Goal: Task Accomplishment & Management: Complete application form

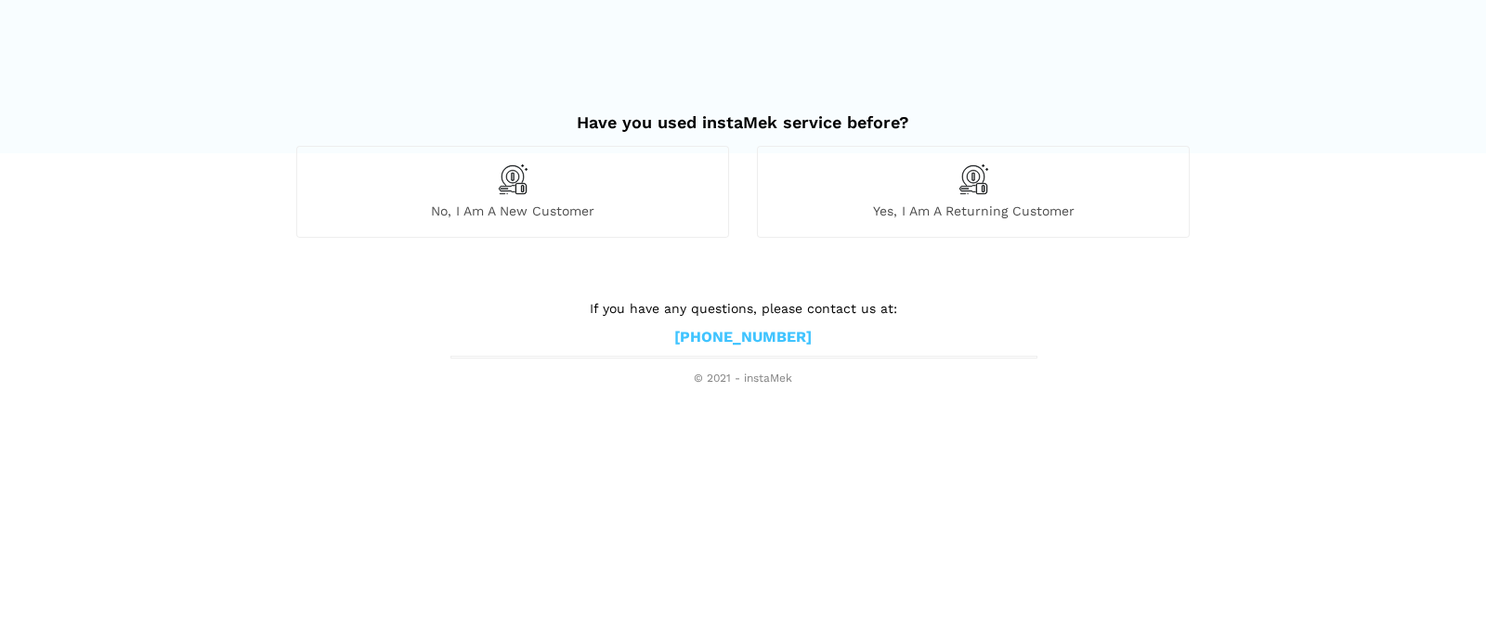
click at [470, 212] on span "No, I am a new customer" at bounding box center [512, 211] width 431 height 17
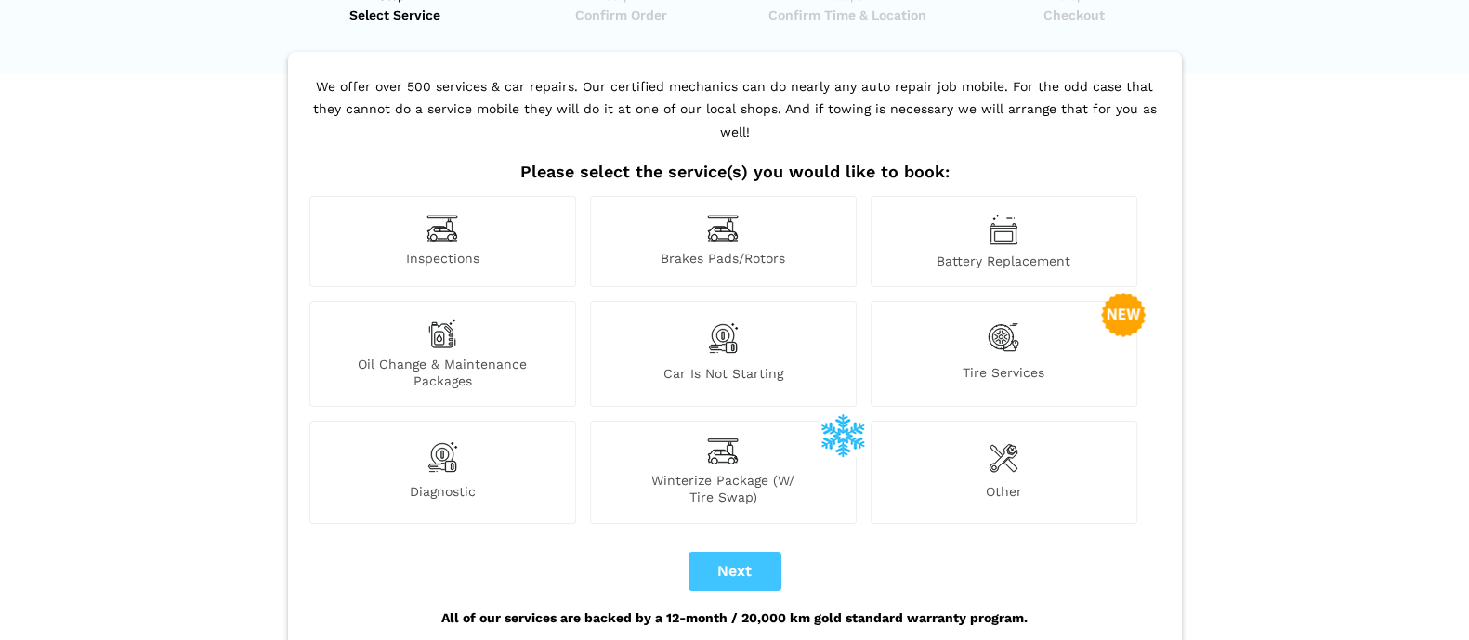
scroll to position [115, 0]
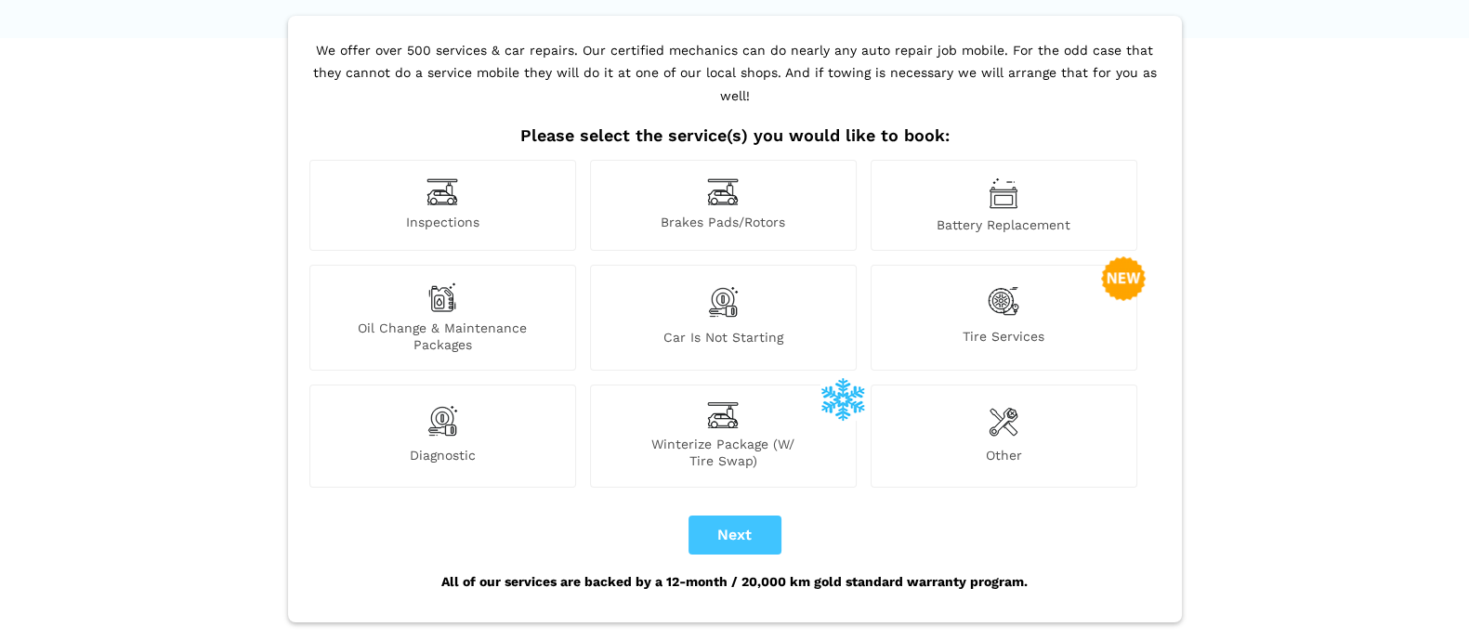
click at [741, 287] on div "Car is not starting" at bounding box center [723, 318] width 267 height 106
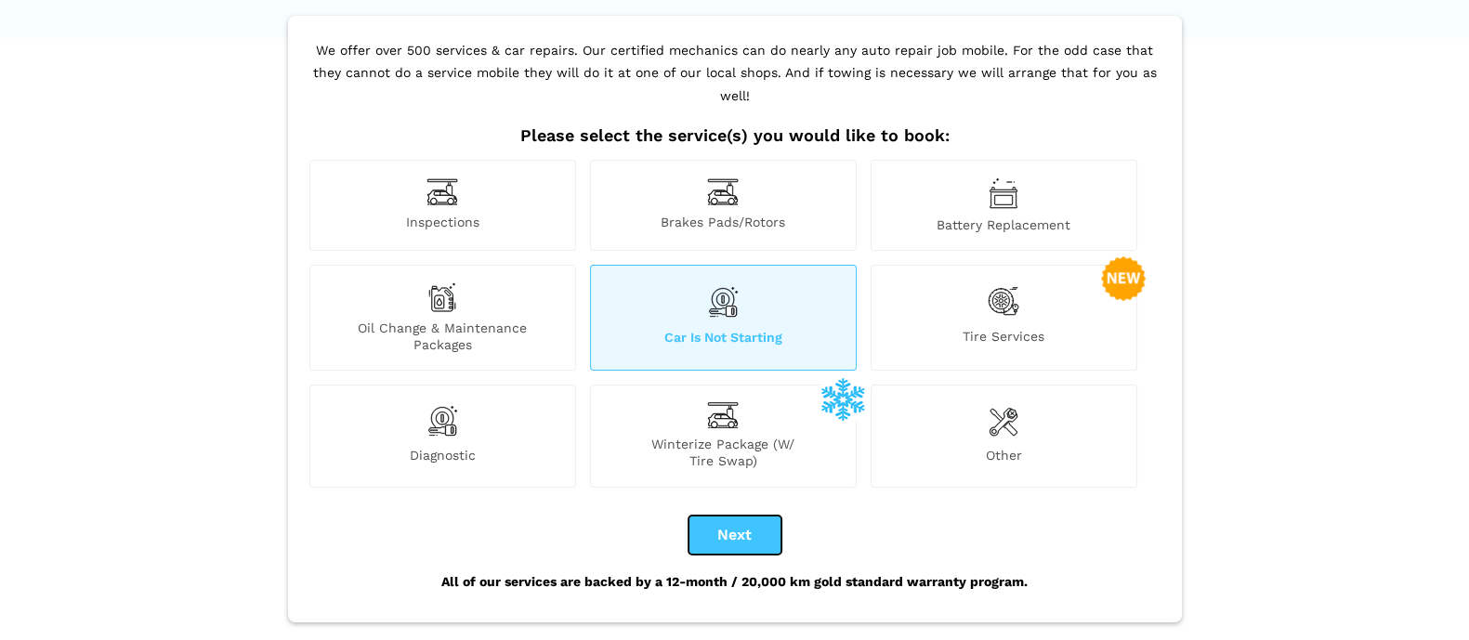
click at [722, 516] on button "Next" at bounding box center [734, 535] width 93 height 39
checkbox input "true"
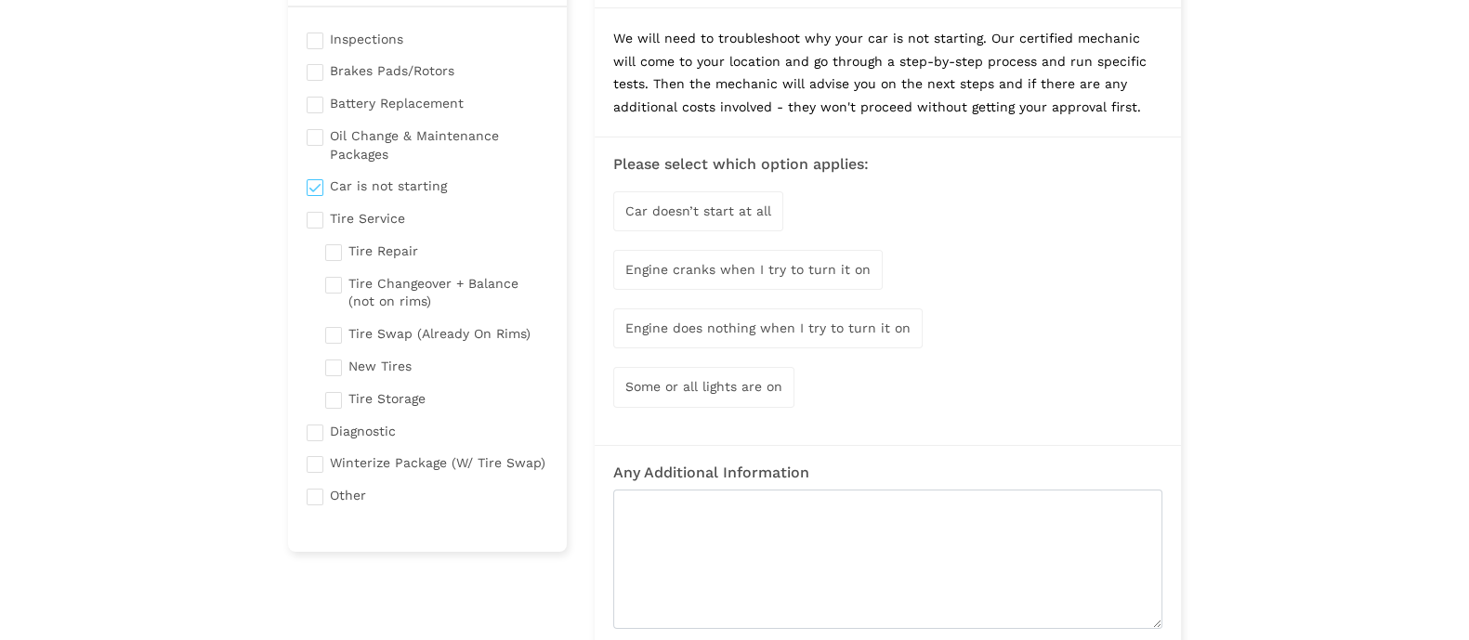
scroll to position [231, 0]
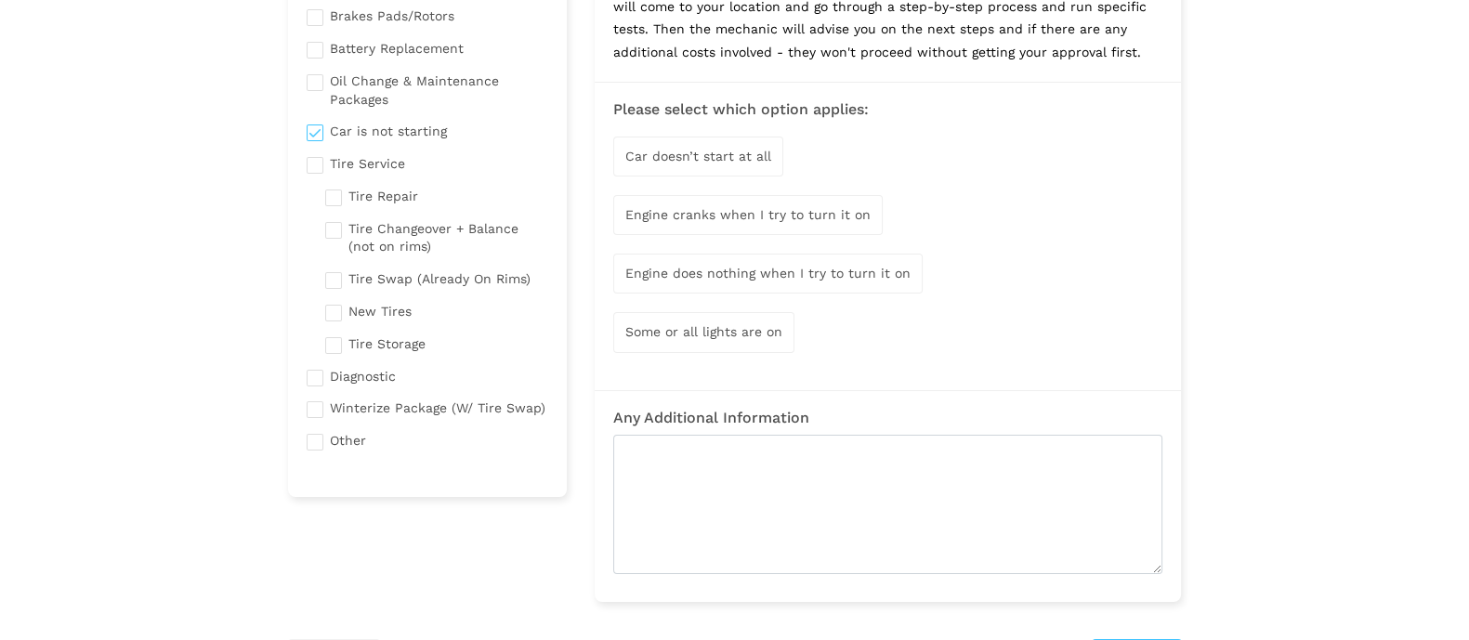
click at [739, 153] on span "Car doesn’t start at all" at bounding box center [698, 156] width 146 height 15
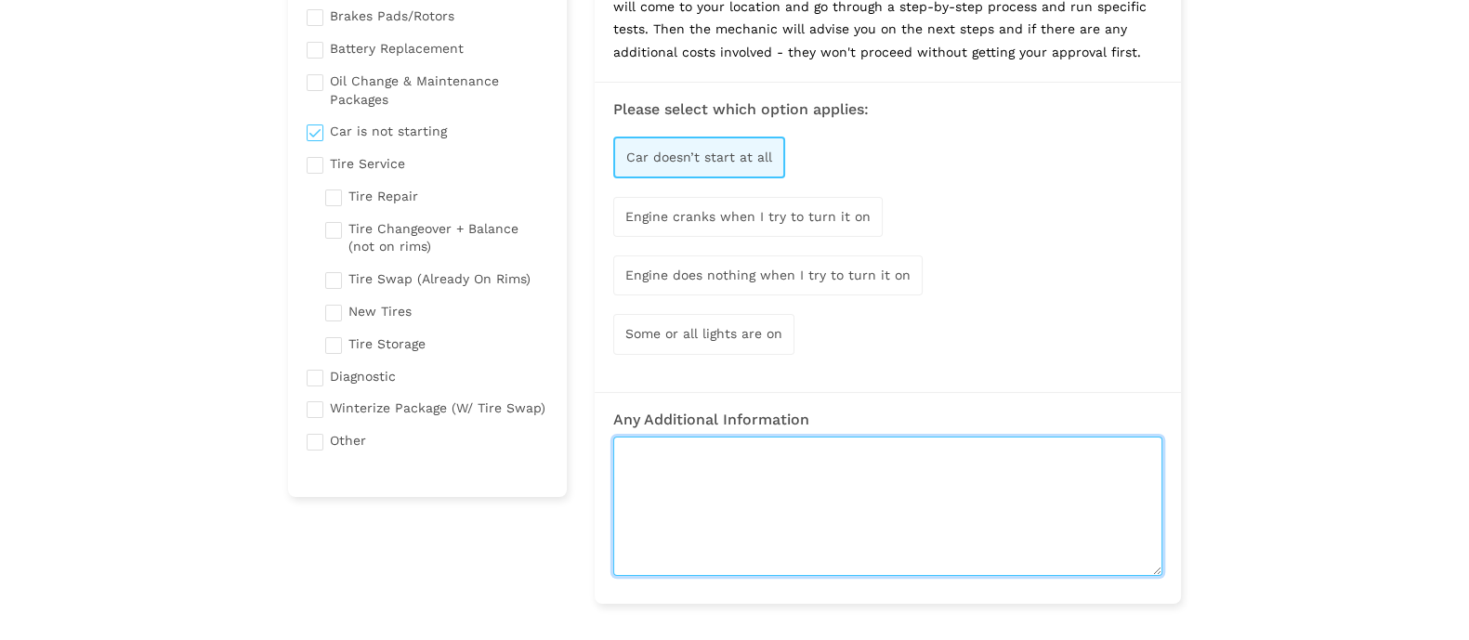
click at [874, 476] on textarea at bounding box center [887, 506] width 549 height 139
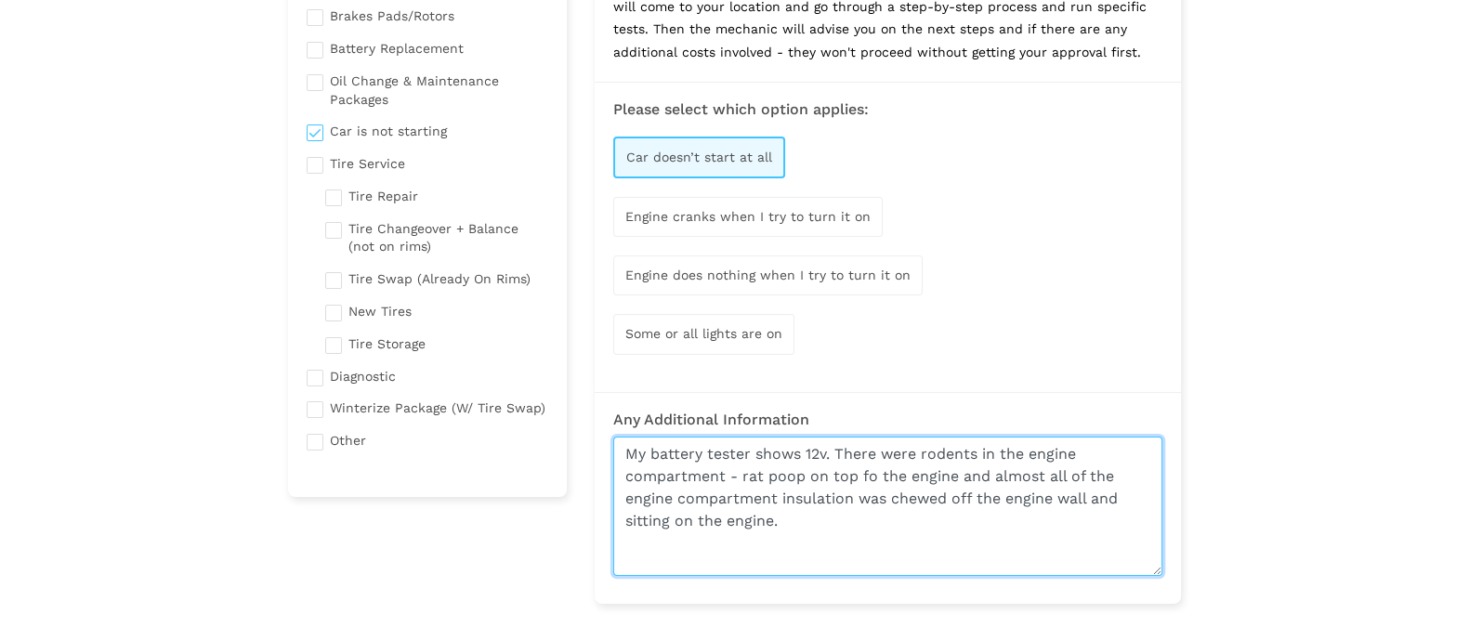
drag, startPoint x: 873, startPoint y: 475, endPoint x: 935, endPoint y: 478, distance: 61.4
click at [873, 474] on textarea "My battery tester shows 12v. There were rodents in the engine compartment - rat…" at bounding box center [887, 506] width 549 height 139
click at [836, 451] on textarea "My battery tester shows 12v. There were rodents in the engine compartment - rat…" at bounding box center [887, 506] width 549 height 139
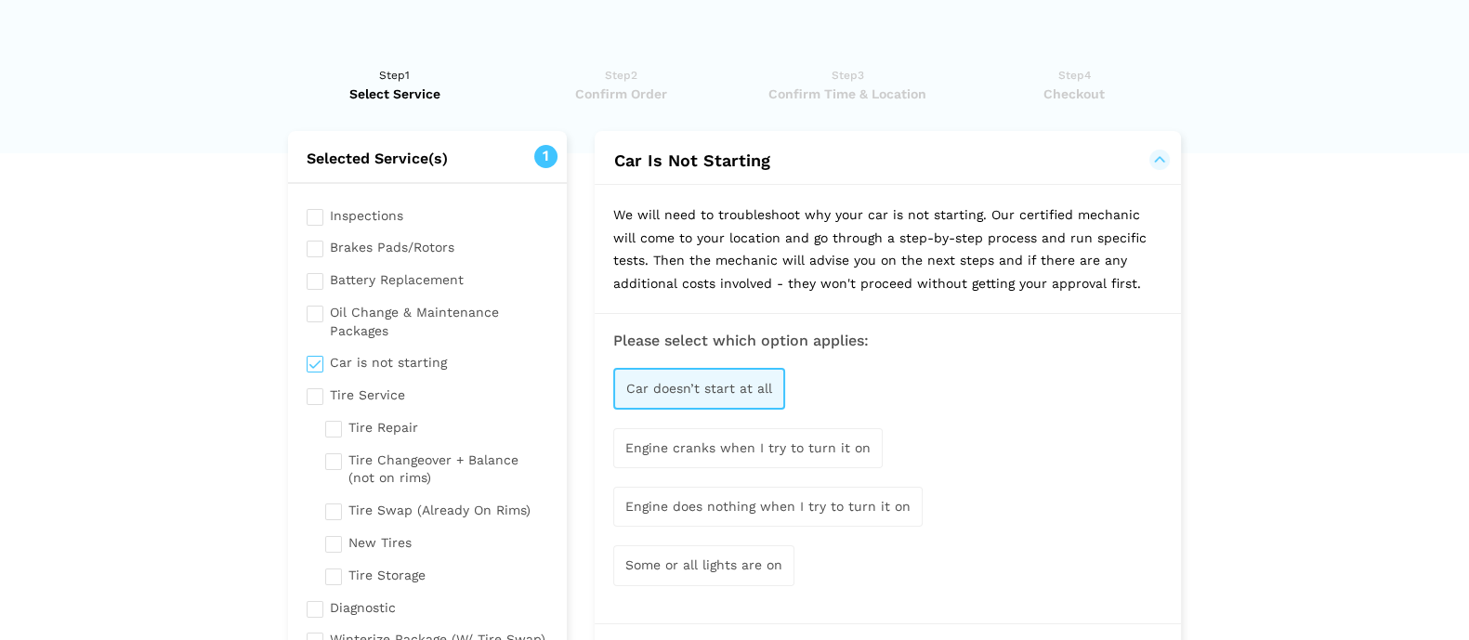
scroll to position [115, 0]
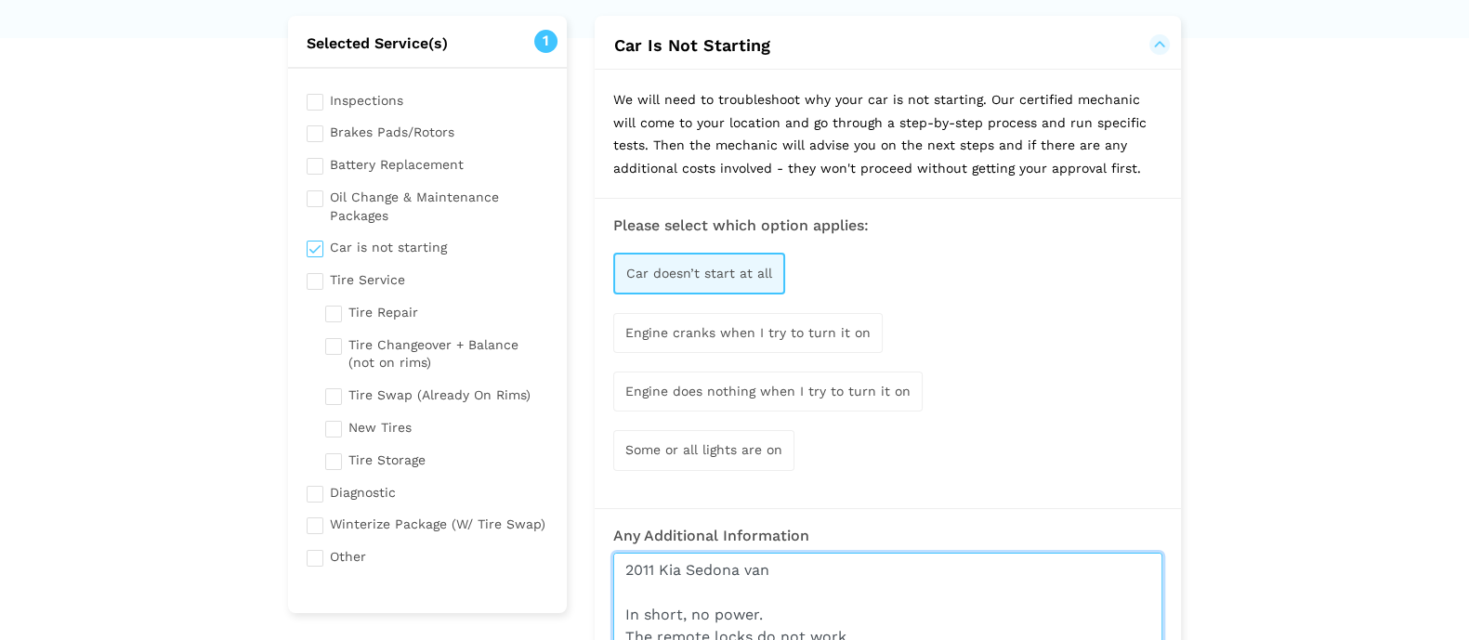
type textarea "2011 Kia Sedona van In short, no power. The remote locks do not work. The instr…"
click at [706, 397] on span "Engine does nothing when I try to turn it on" at bounding box center [767, 391] width 285 height 15
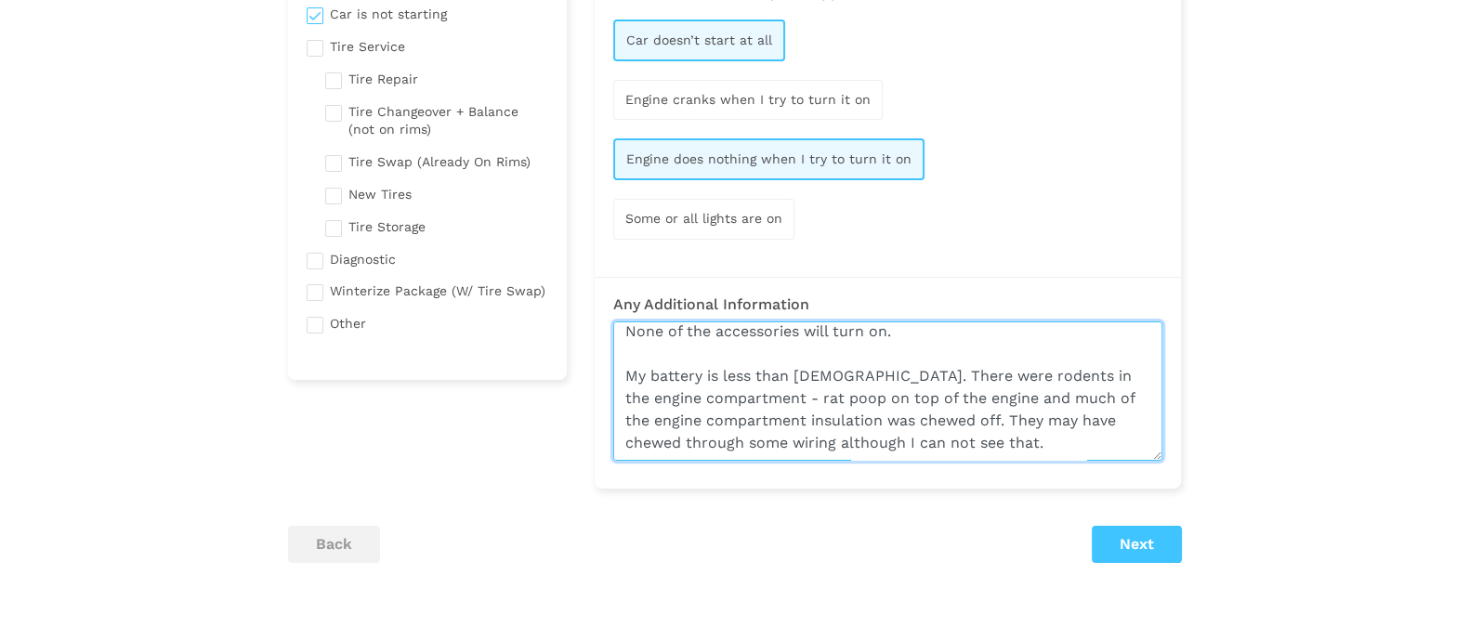
scroll to position [185, 0]
click at [1078, 420] on textarea "2011 Kia Sedona van In short, no power. The remote locks do not work. The instr…" at bounding box center [887, 390] width 549 height 139
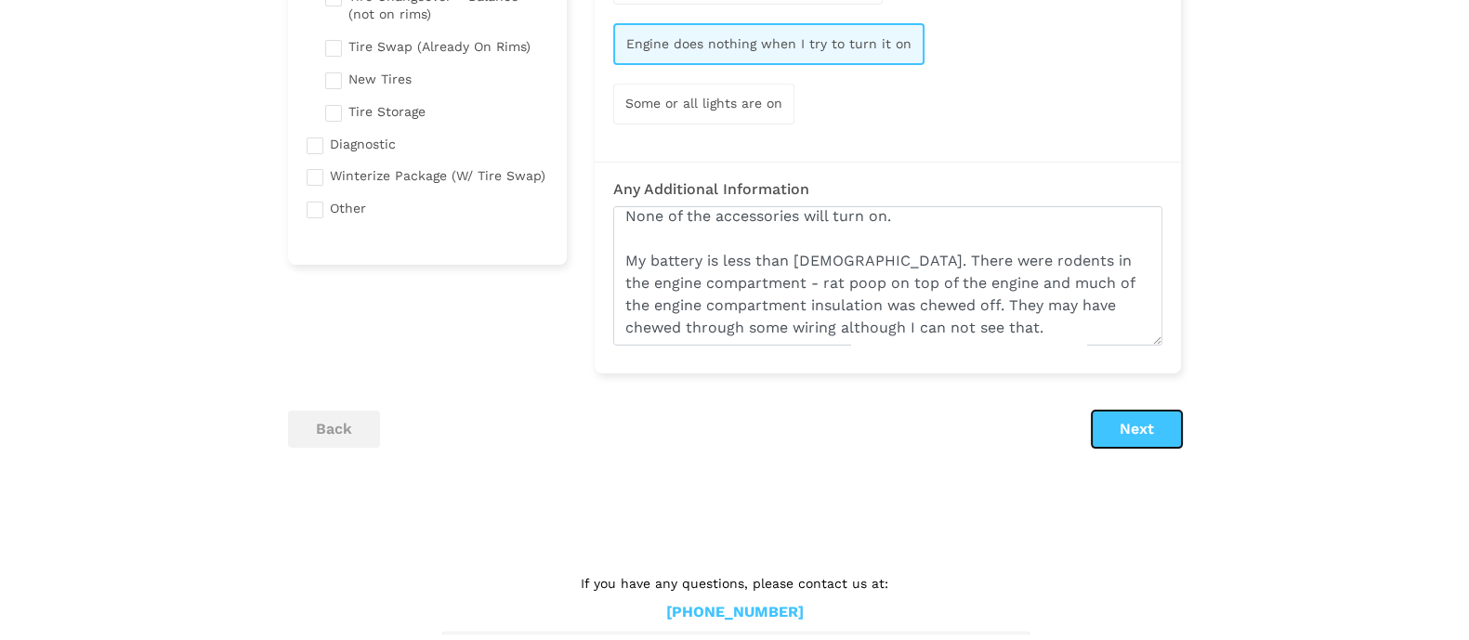
click at [1137, 425] on button "Next" at bounding box center [1137, 429] width 90 height 37
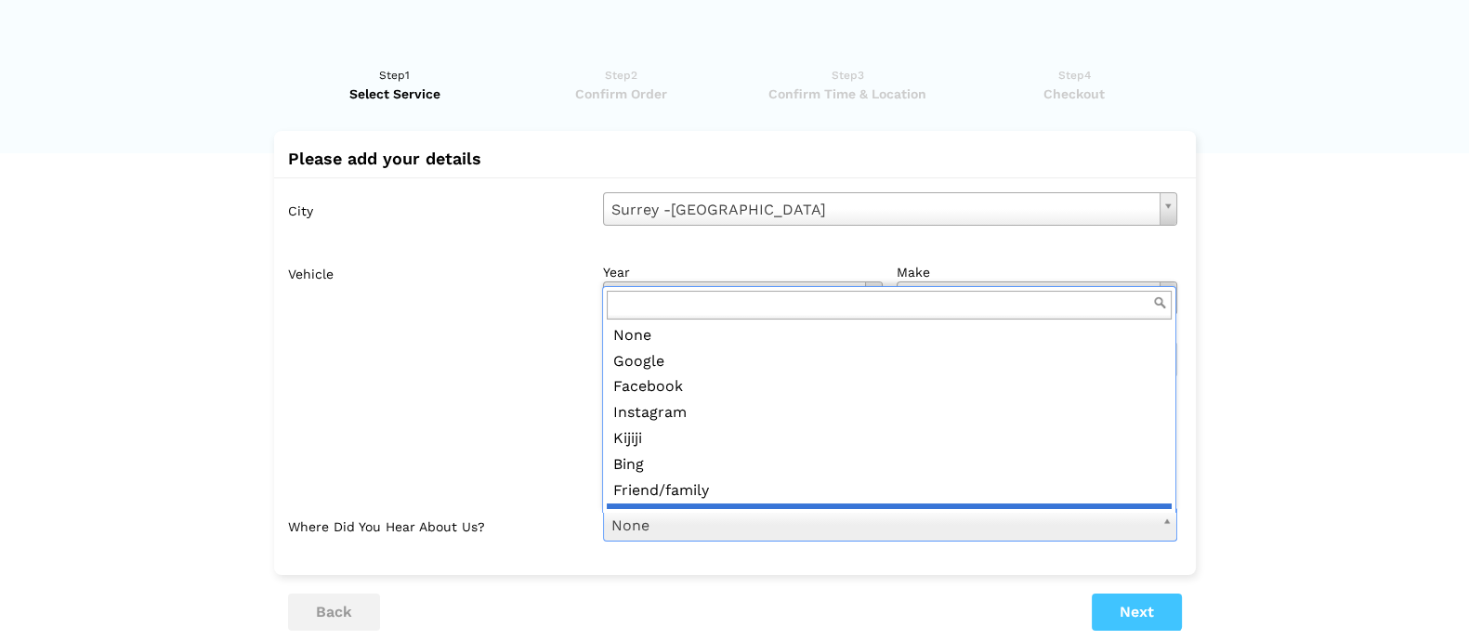
scroll to position [20, 0]
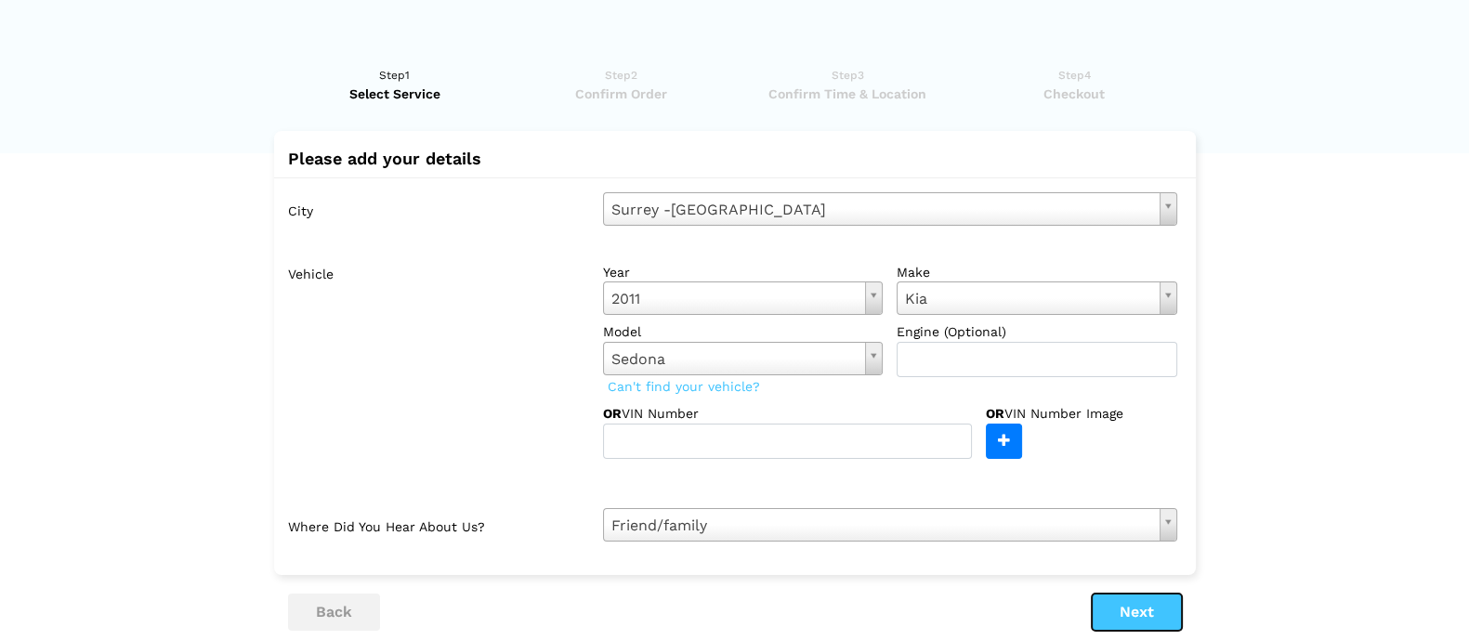
click at [1145, 610] on button "Next" at bounding box center [1137, 612] width 90 height 37
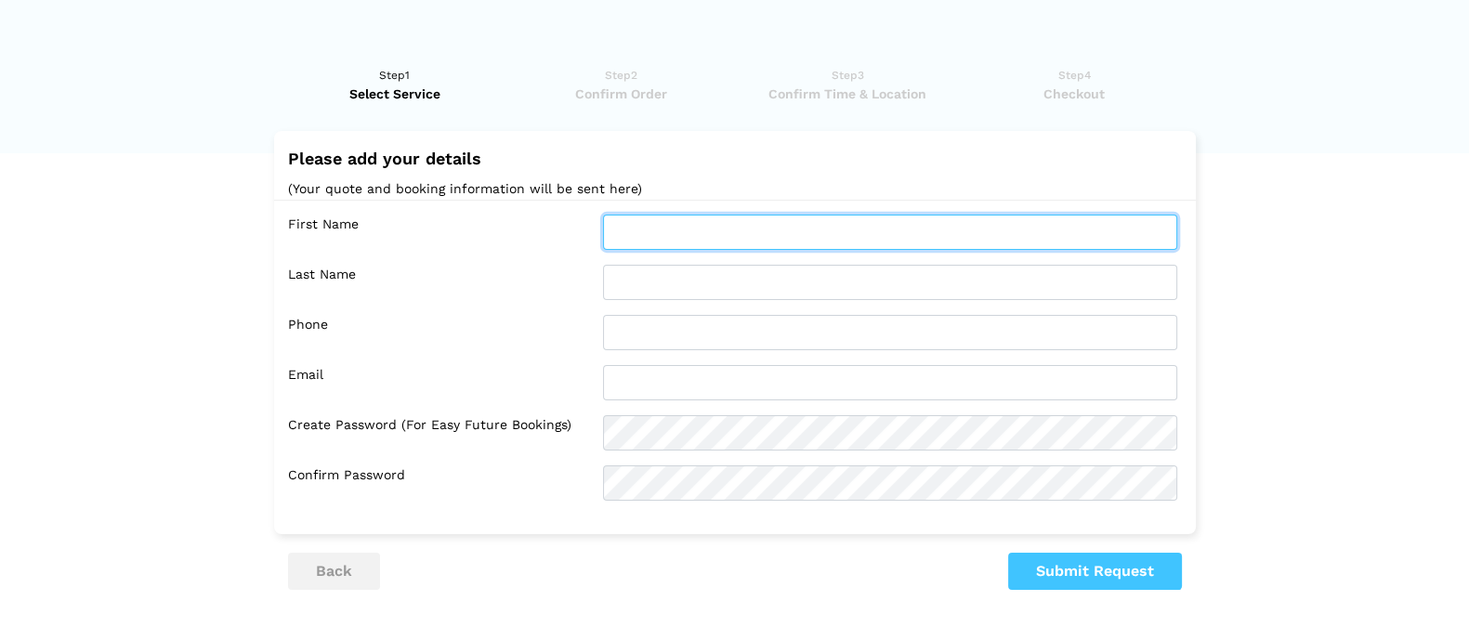
click at [719, 233] on input "text" at bounding box center [890, 232] width 574 height 35
type input "Grant"
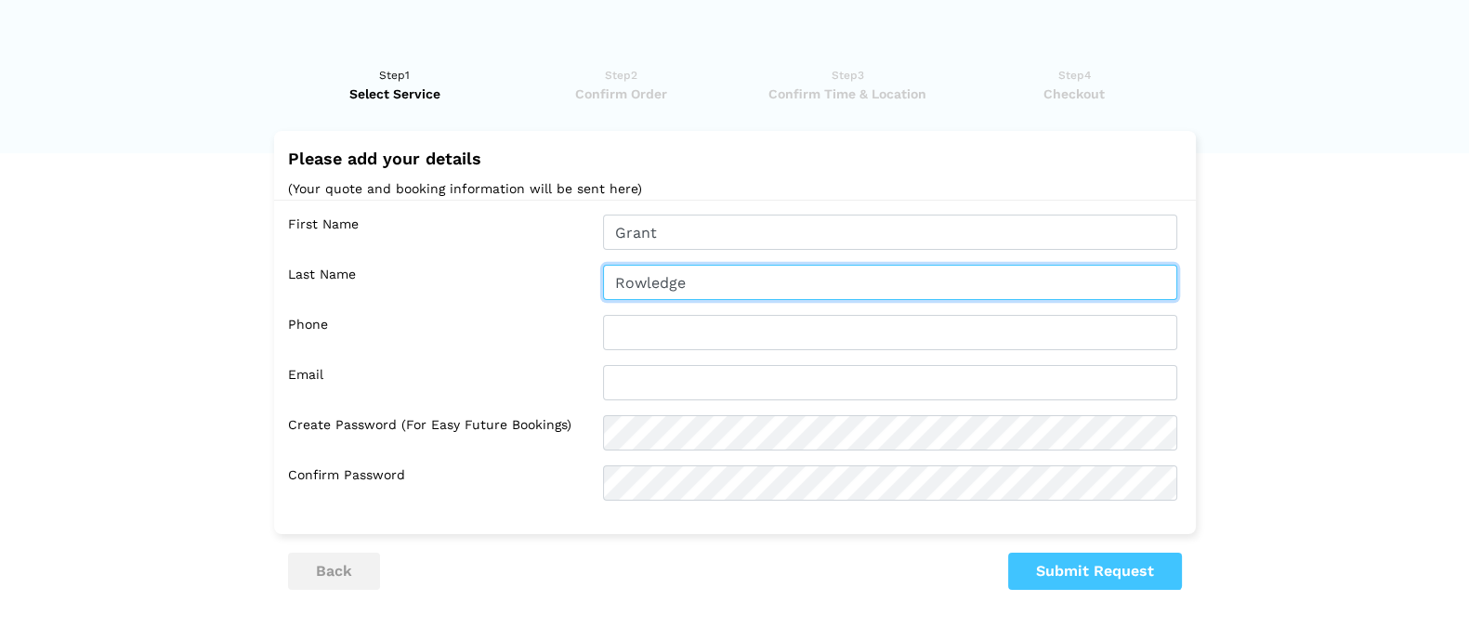
type input "Rowledge"
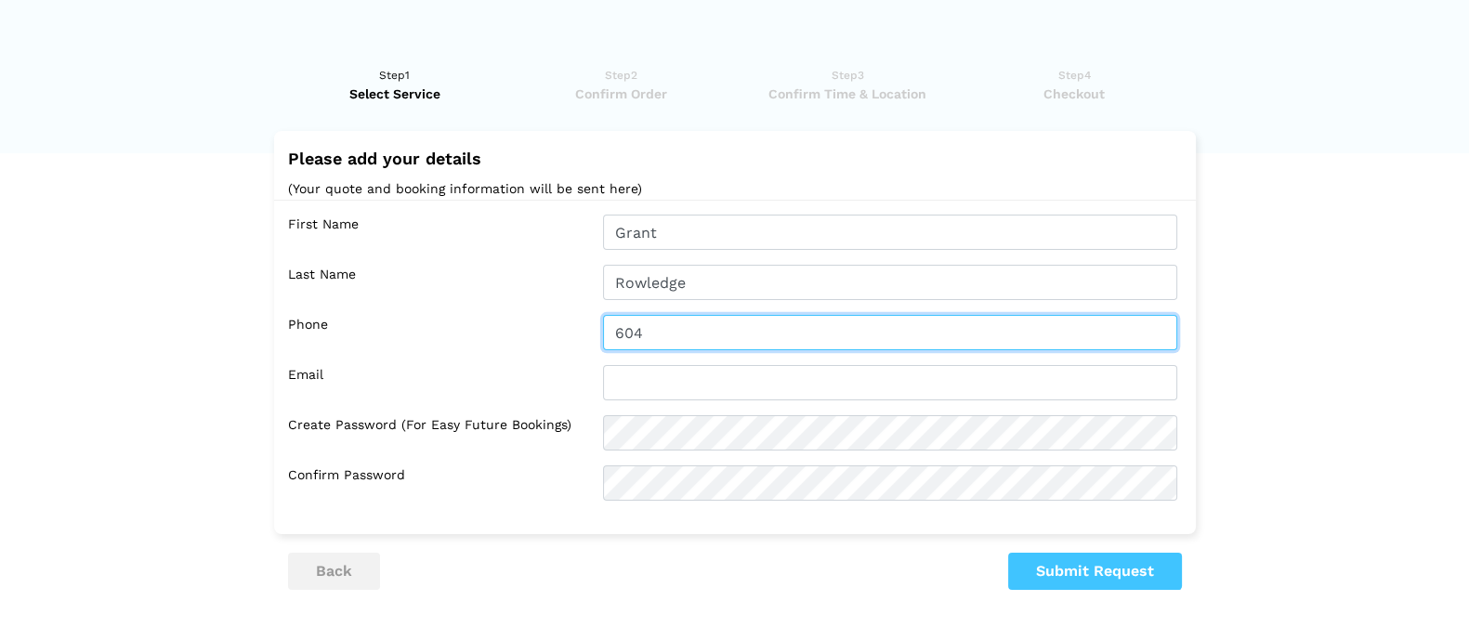
type input "6043569266"
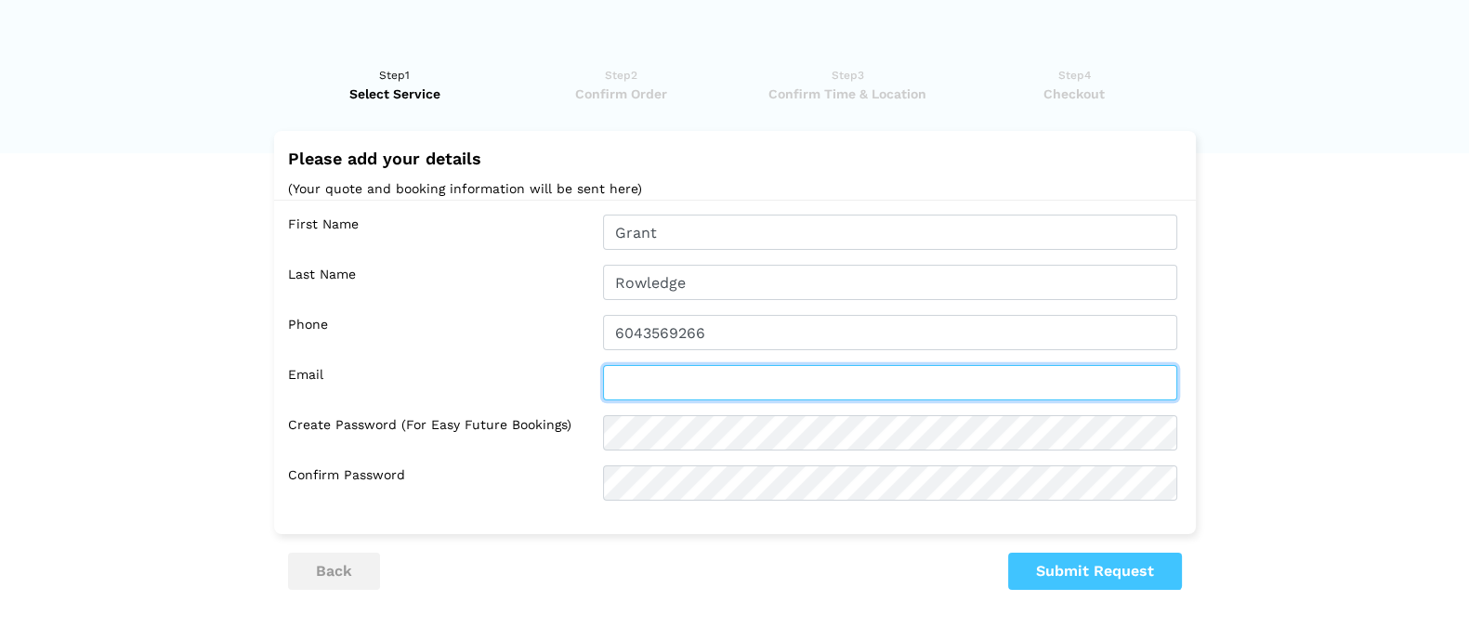
click at [693, 389] on input "text" at bounding box center [890, 382] width 574 height 35
type input "[EMAIL_ADDRESS][DOMAIN_NAME]"
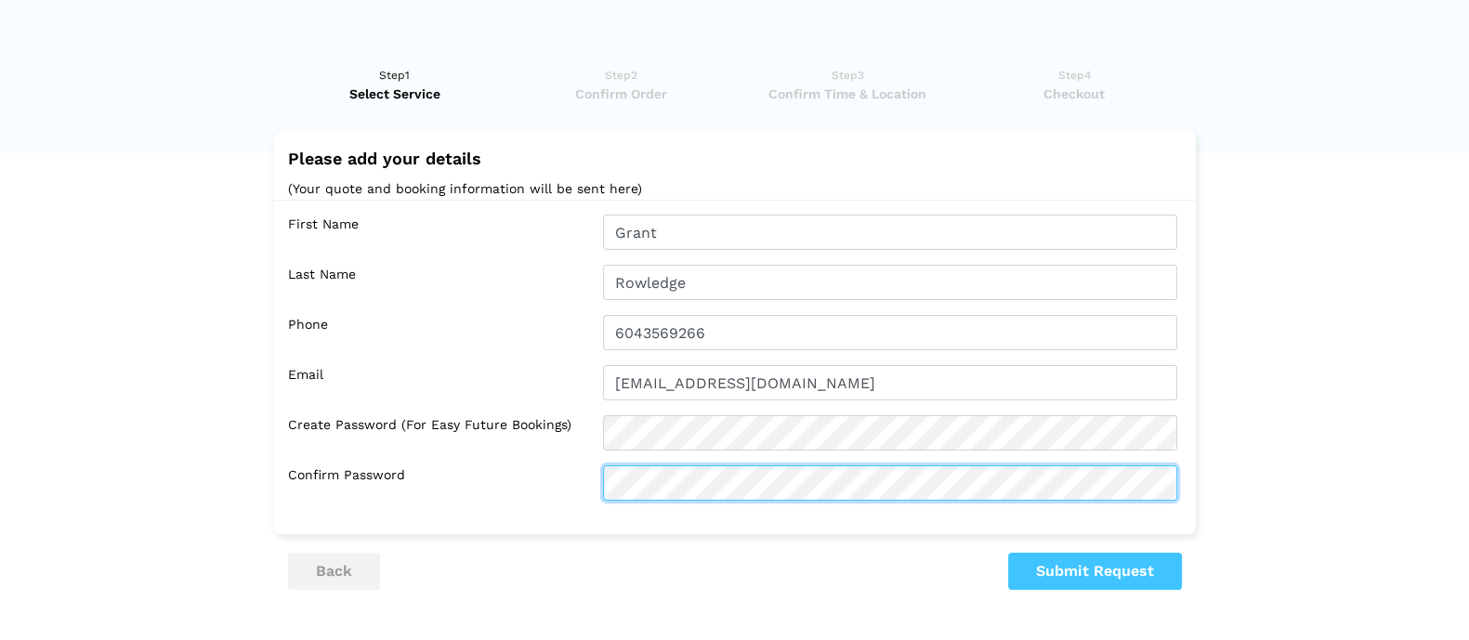
scroll to position [0, 0]
